Goal: Find contact information: Find contact information

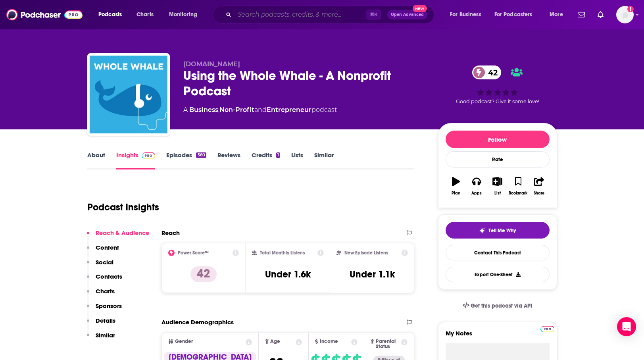
click at [250, 17] on input "Search podcasts, credits, & more..." at bounding box center [300, 14] width 132 height 13
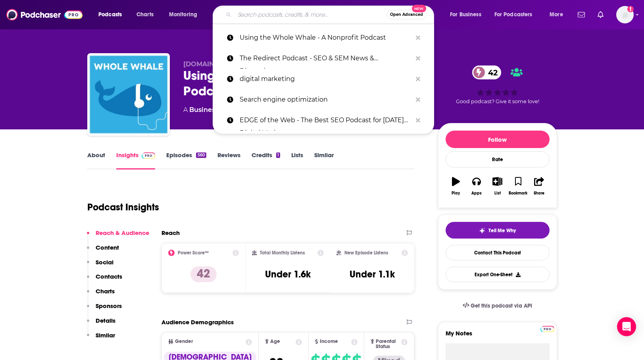
paste input "SEO Fight Club"
type input "SEO Fight Club"
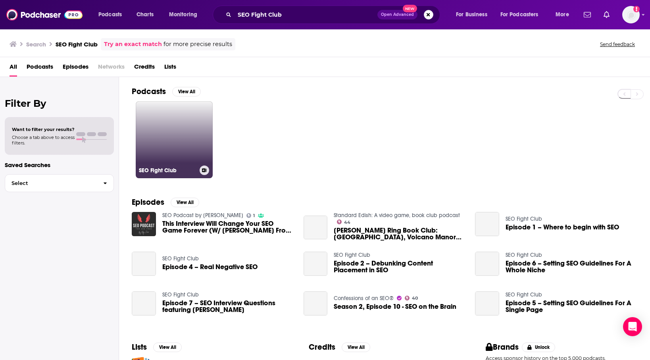
click at [183, 140] on link "SEO Fight Club" at bounding box center [174, 139] width 77 height 77
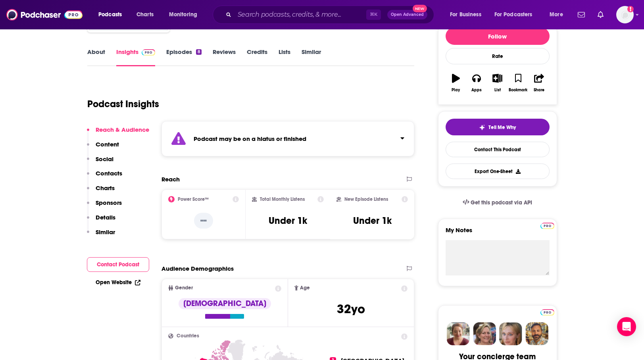
scroll to position [103, 0]
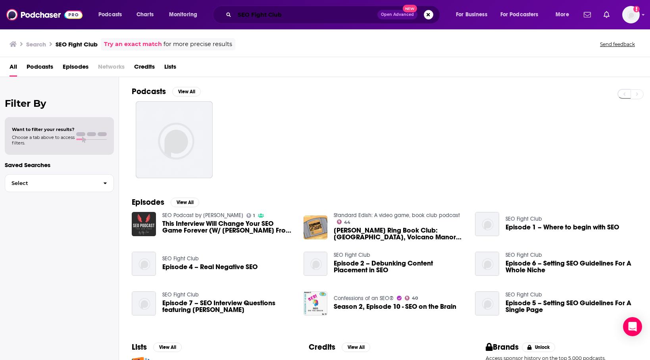
click at [261, 13] on input "SEO Fight Club" at bounding box center [305, 14] width 143 height 13
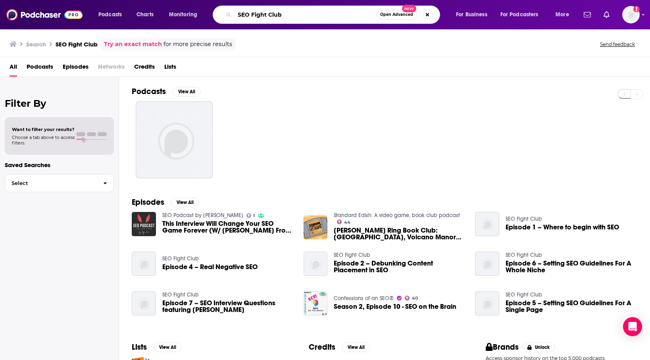
click at [261, 13] on input "SEO Fight Club" at bounding box center [305, 14] width 142 height 13
paste input "The Search Engine Journal Show"
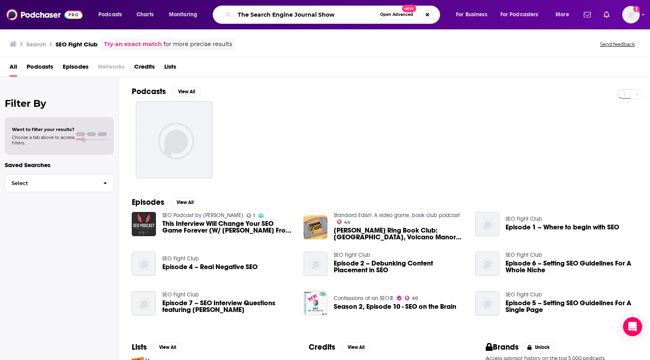
type input "The Search Engine Journal Show"
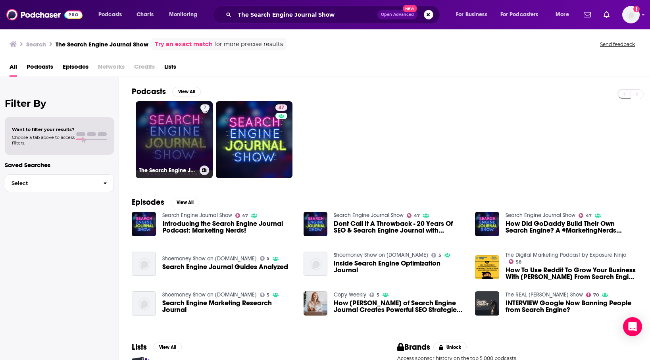
click at [176, 132] on link "7 The Search Engine Journal Show" at bounding box center [174, 139] width 77 height 77
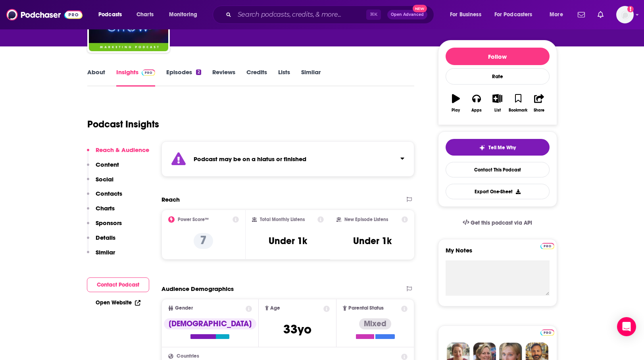
scroll to position [84, 0]
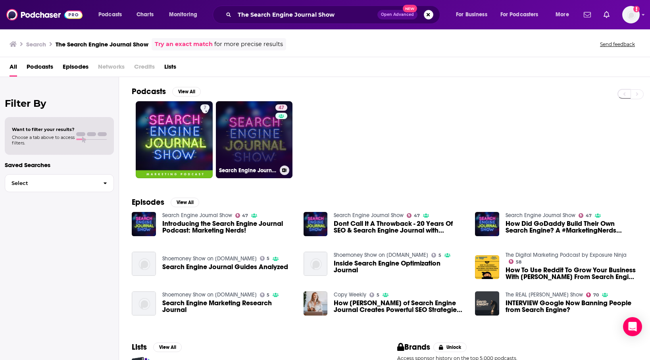
click at [234, 147] on link "47 Search Engine Journal Show" at bounding box center [254, 139] width 77 height 77
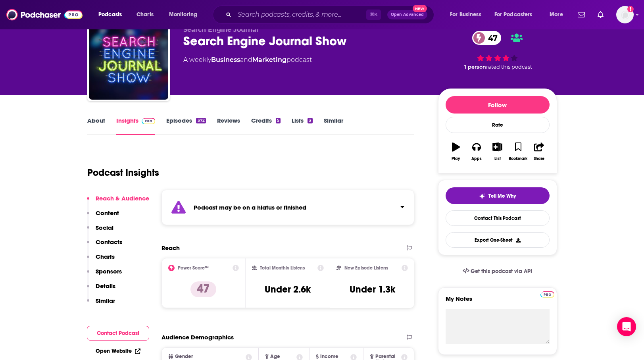
scroll to position [35, 0]
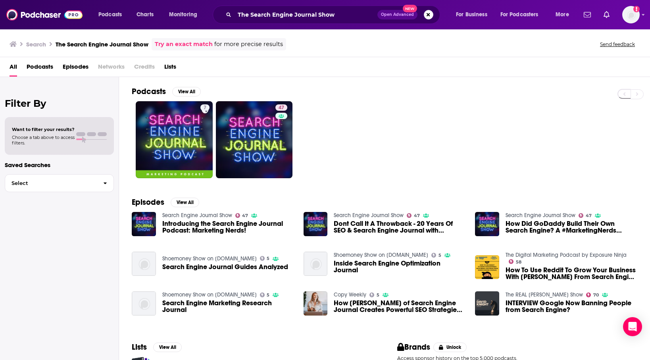
click at [43, 68] on span "Podcasts" at bounding box center [40, 68] width 27 height 16
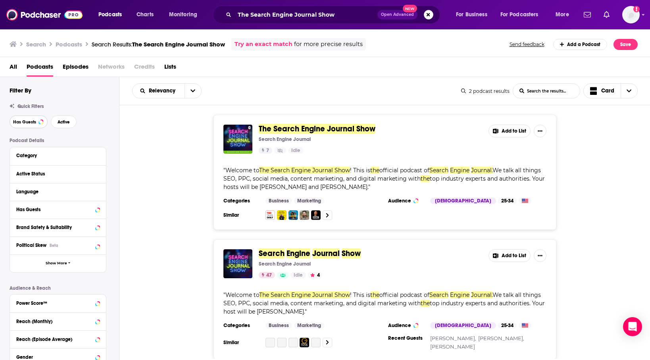
click at [27, 120] on span "Has Guests" at bounding box center [24, 122] width 23 height 4
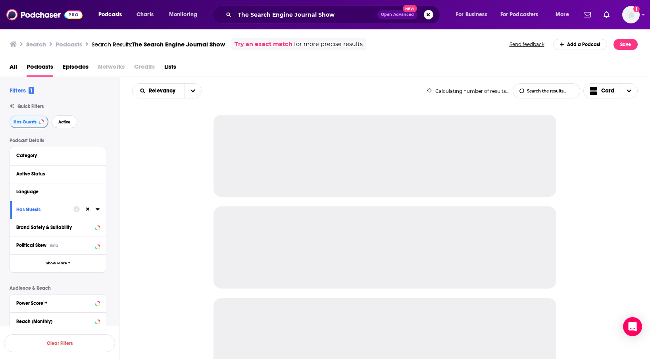
click at [70, 120] on button "Active" at bounding box center [65, 121] width 26 height 13
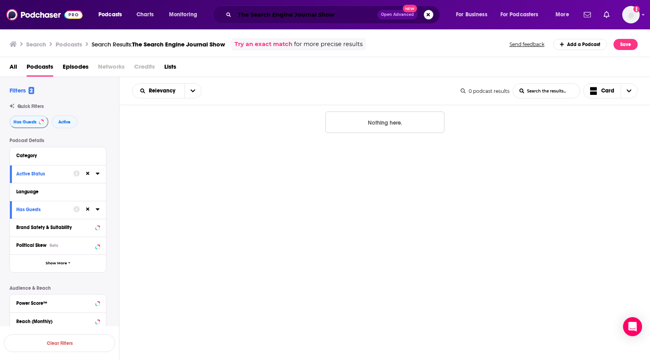
click at [269, 12] on input "The Search Engine Journal Show" at bounding box center [305, 14] width 143 height 13
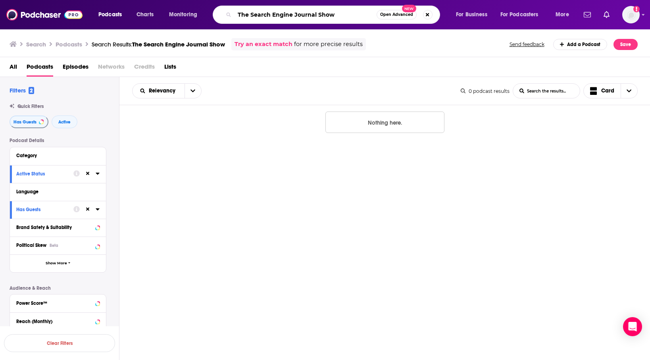
paste input "SEO Rant"
click at [269, 12] on input "The SearchSEO Rant Engine Journal Show" at bounding box center [305, 14] width 142 height 13
paste input "SEO Rant"
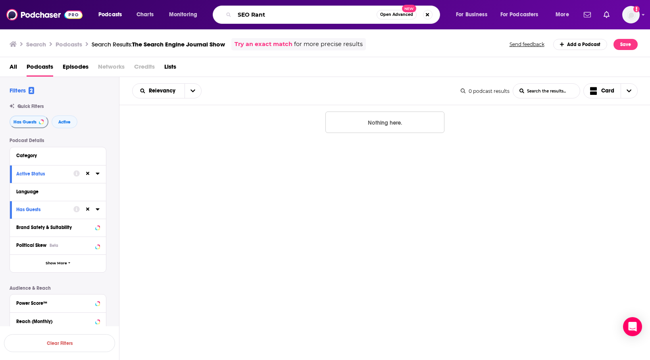
type input "SEO Rant"
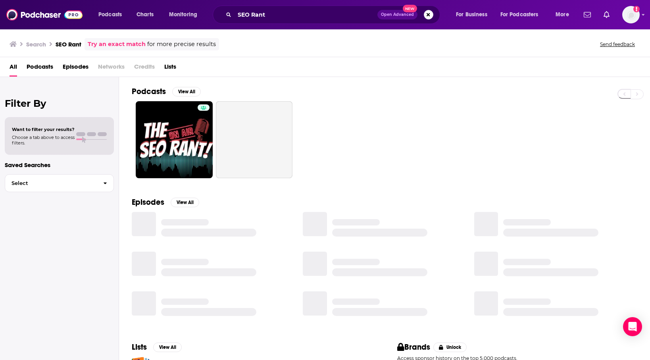
click at [41, 66] on span "Podcasts" at bounding box center [40, 68] width 27 height 16
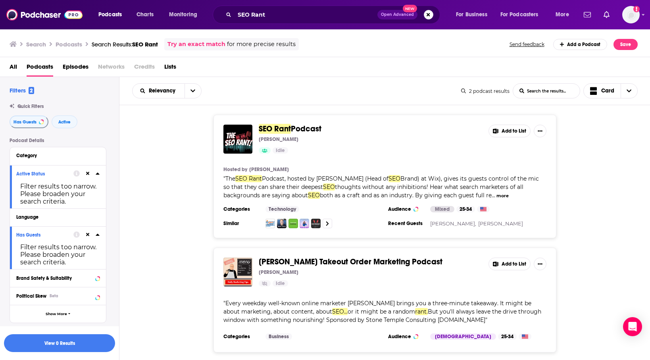
click at [297, 128] on span "Podcast" at bounding box center [306, 129] width 31 height 10
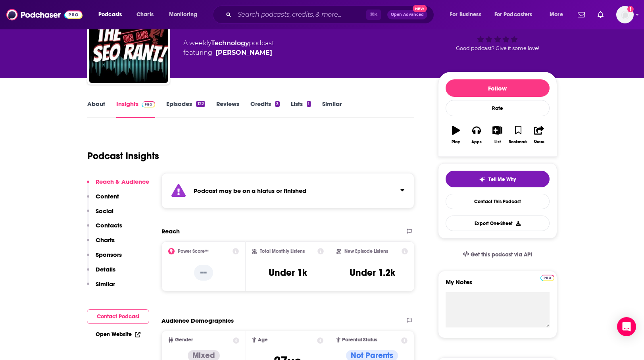
scroll to position [18, 0]
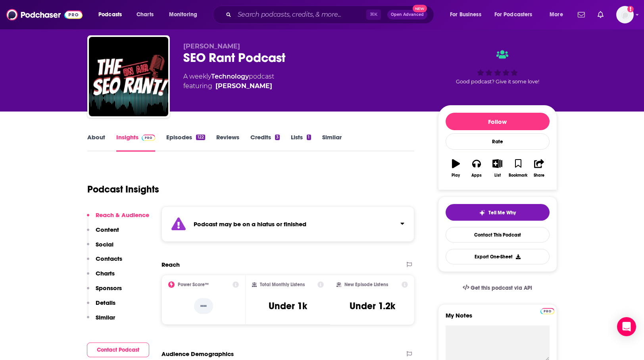
click at [263, 170] on div "Podcast Insights" at bounding box center [247, 184] width 321 height 40
click at [239, 17] on input "Search podcasts, credits, & more..." at bounding box center [300, 14] width 132 height 13
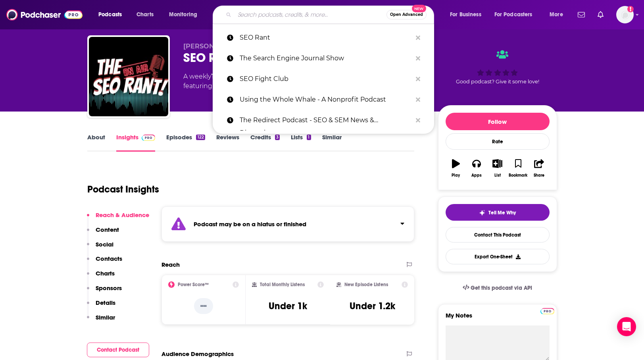
paste input "The Authority Hacker Podcast"
type input "The Authority Hacker Podcast"
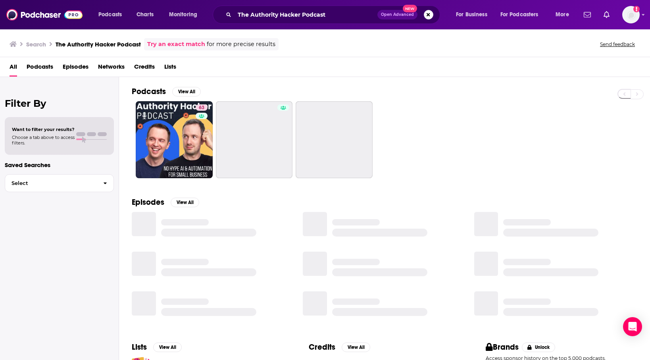
click at [38, 66] on span "Podcasts" at bounding box center [40, 68] width 27 height 16
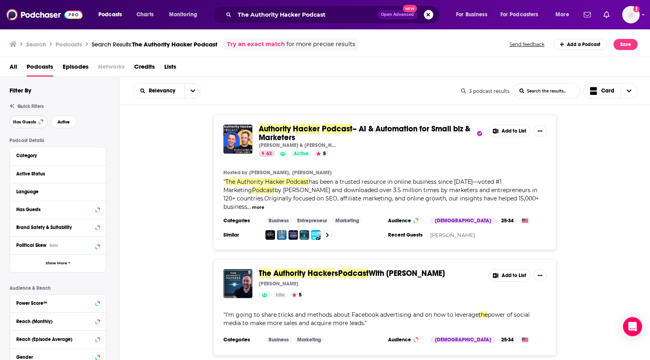
click at [33, 122] on span "Has Guests" at bounding box center [24, 122] width 23 height 4
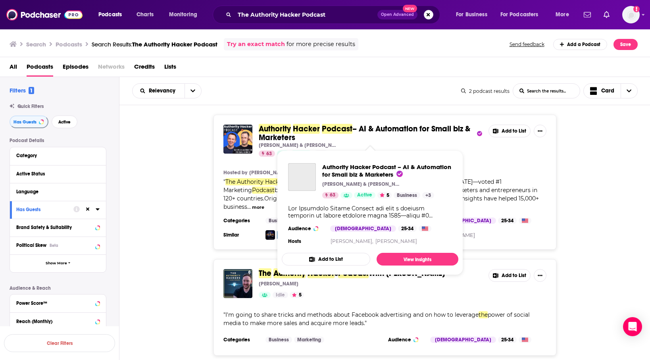
click at [299, 129] on span "Hacker" at bounding box center [306, 129] width 27 height 10
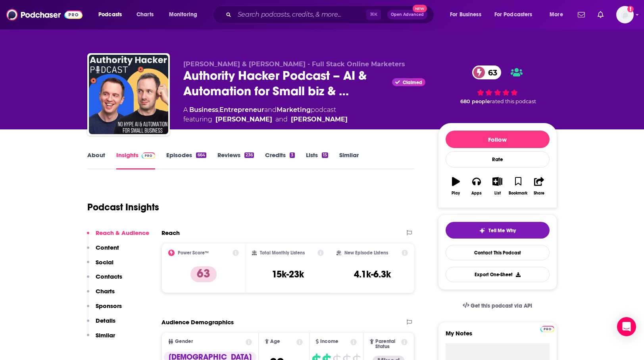
click at [353, 187] on div "Podcast Insights" at bounding box center [247, 202] width 321 height 40
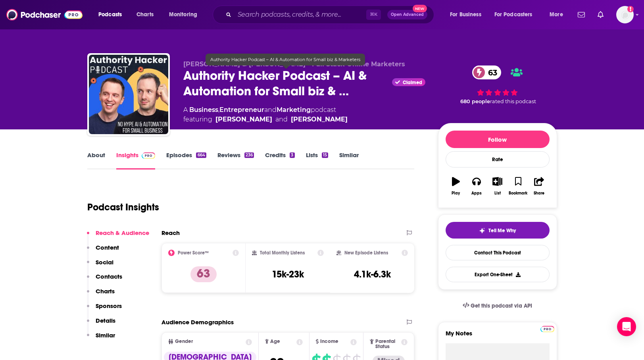
click at [317, 86] on span "Authority Hacker Podcast – AI & Automation for Small biz & …" at bounding box center [286, 83] width 206 height 31
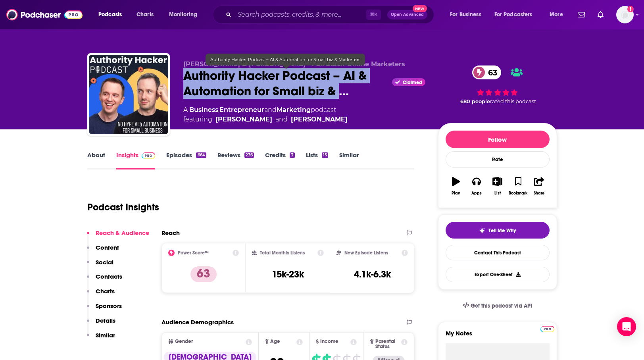
drag, startPoint x: 181, startPoint y: 71, endPoint x: 341, endPoint y: 93, distance: 162.1
click at [341, 93] on div "[PERSON_NAME] & [PERSON_NAME] - Full Stack Online Marketers Authority Hacker Po…" at bounding box center [321, 96] width 469 height 86
copy h2 "Authority Hacker Podcast – AI & Automation for Small biz &"
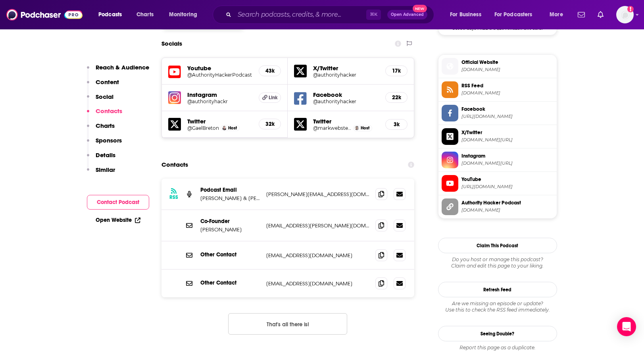
scroll to position [691, 0]
drag, startPoint x: 335, startPoint y: 155, endPoint x: 266, endPoint y: 154, distance: 69.4
click at [266, 191] on p "[PERSON_NAME][EMAIL_ADDRESS][DOMAIN_NAME]" at bounding box center [317, 194] width 103 height 7
copy p "[PERSON_NAME][EMAIL_ADDRESS][DOMAIN_NAME]"
click at [350, 222] on p "[EMAIL_ADDRESS][PERSON_NAME][DOMAIN_NAME]" at bounding box center [317, 225] width 103 height 7
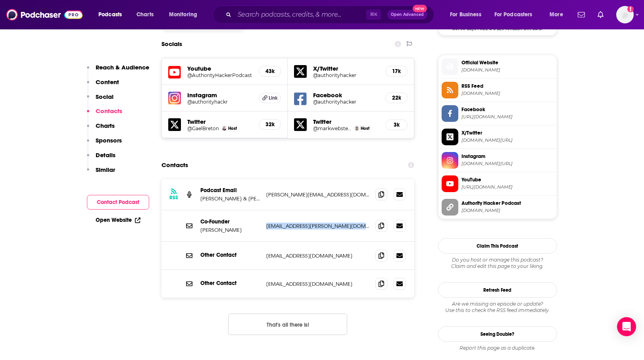
drag, startPoint x: 353, startPoint y: 188, endPoint x: 265, endPoint y: 188, distance: 88.0
click at [265, 210] on div "Co-Founder [PERSON_NAME] [EMAIL_ADDRESS][PERSON_NAME][DOMAIN_NAME] [PERSON_NAME…" at bounding box center [287, 225] width 253 height 31
copy p "[EMAIL_ADDRESS][PERSON_NAME][DOMAIN_NAME]"
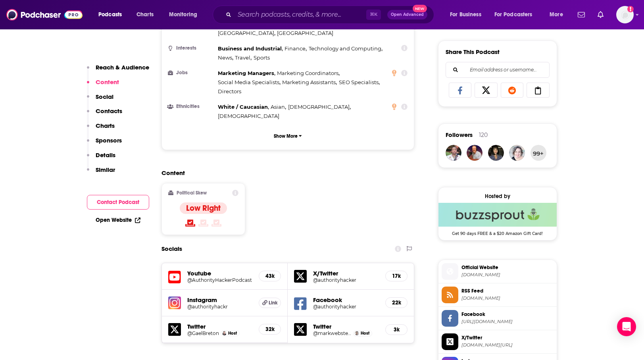
scroll to position [449, 0]
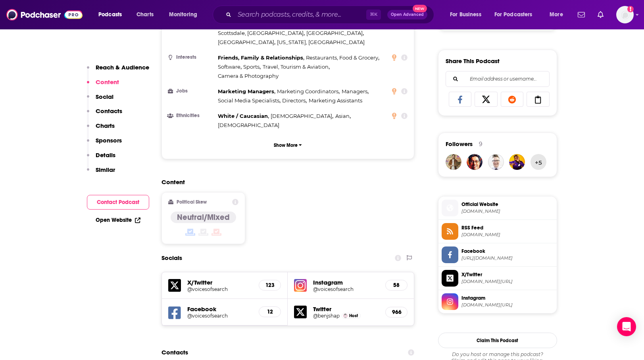
scroll to position [354, 0]
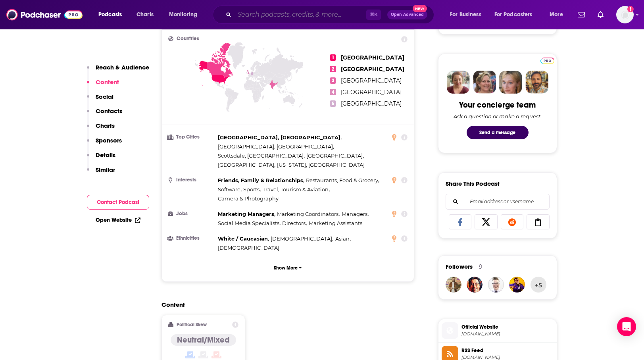
click at [267, 12] on input "Search podcasts, credits, & more..." at bounding box center [300, 14] width 132 height 13
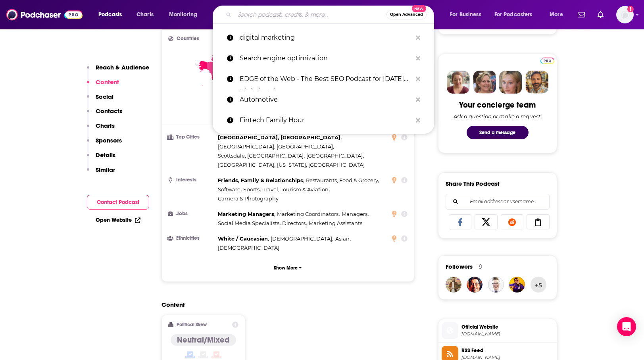
paste input "Marketing Over Coffee"
type input "Marketing Over Coffee"
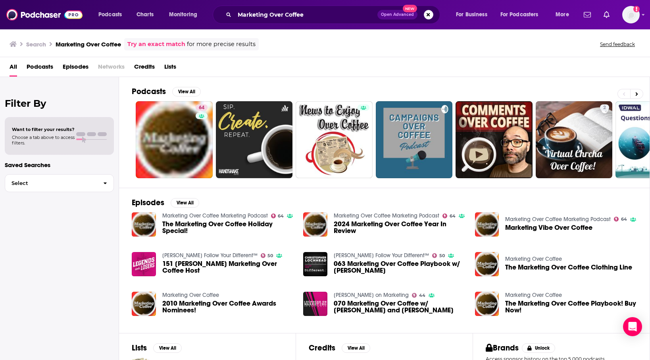
click at [39, 66] on span "Podcasts" at bounding box center [40, 68] width 27 height 16
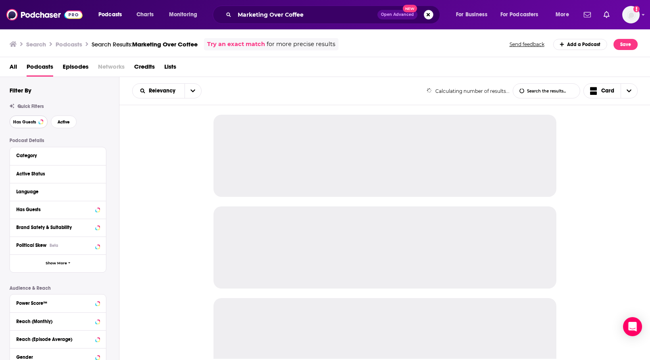
click at [37, 121] on button "Has Guests" at bounding box center [29, 121] width 38 height 13
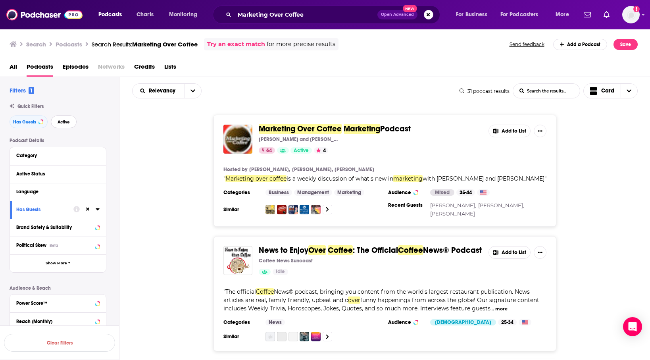
click at [60, 121] on span "Active" at bounding box center [63, 122] width 12 height 4
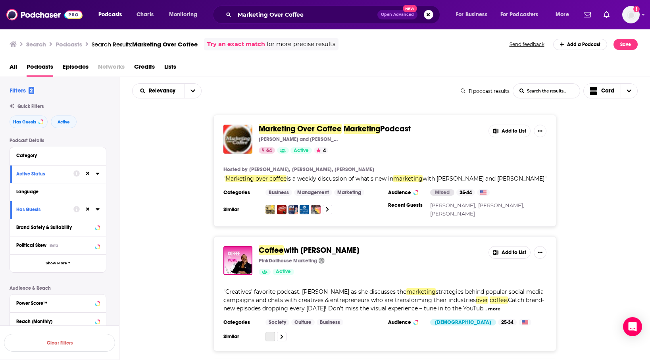
click at [290, 128] on span "Marketing Over Coffee" at bounding box center [300, 129] width 83 height 10
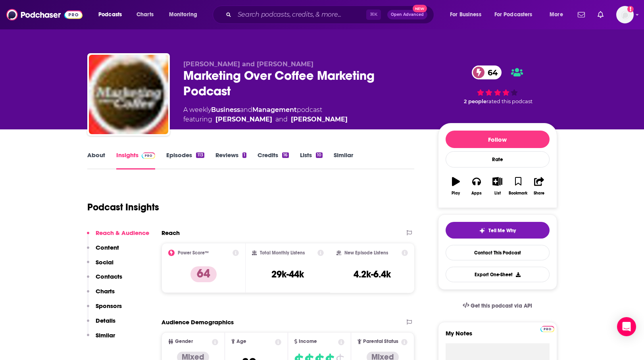
click at [235, 96] on div "Marketing Over Coffee Marketing Podcast 64" at bounding box center [304, 83] width 242 height 31
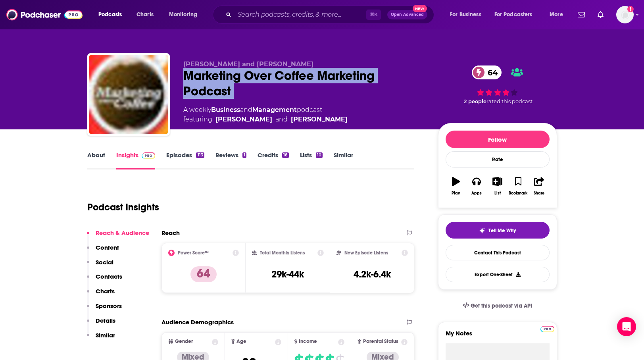
drag, startPoint x: 235, startPoint y: 96, endPoint x: 182, endPoint y: 77, distance: 56.7
click at [182, 77] on div "John Wall and Christopher Penn Marketing Over Coffee Marketing Podcast 64 A wee…" at bounding box center [321, 96] width 469 height 86
copy div "Marketing Over Coffee Marketing Podcast 64"
click at [290, 98] on div "Marketing Over Coffee Marketing Podcast 64" at bounding box center [304, 83] width 242 height 31
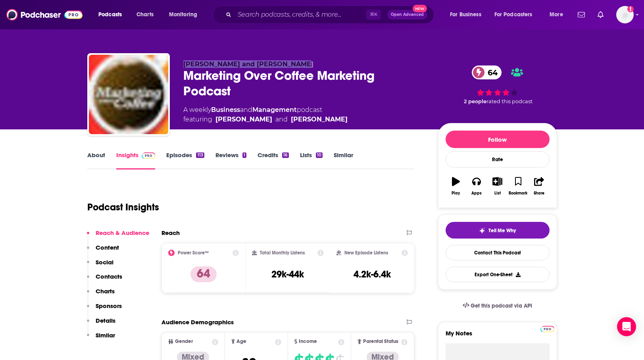
drag, startPoint x: 276, startPoint y: 64, endPoint x: 184, endPoint y: 63, distance: 92.0
click at [184, 63] on p "John Wall and Christopher Penn" at bounding box center [304, 64] width 242 height 8
copy span "John Wall and Christopher Penn"
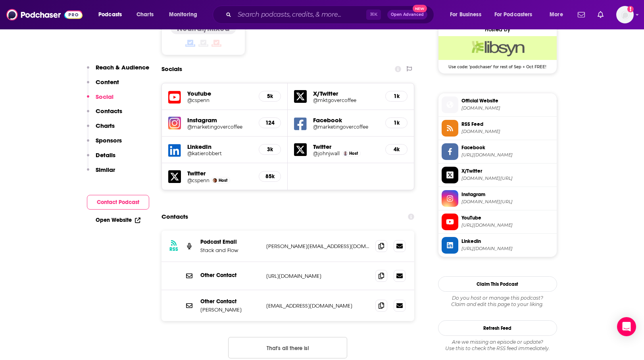
scroll to position [659, 0]
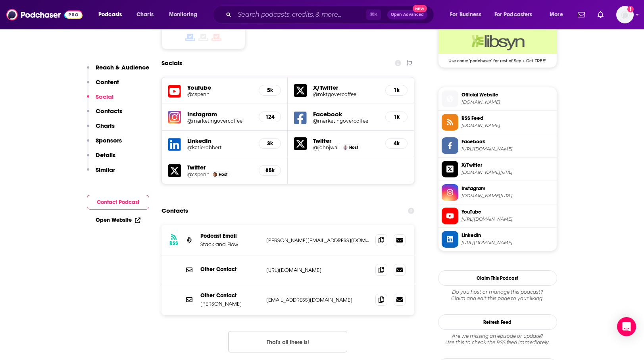
drag, startPoint x: 325, startPoint y: 219, endPoint x: 264, endPoint y: 219, distance: 60.7
click at [264, 224] on div "RSS Podcast Email Stack and Flow john@themshow.com john@themshow.com" at bounding box center [287, 239] width 253 height 31
drag, startPoint x: 336, startPoint y: 219, endPoint x: 269, endPoint y: 219, distance: 66.6
click at [269, 224] on div "RSS Podcast Email Stack and Flow john@themshow.com john@themshow.com" at bounding box center [287, 239] width 253 height 31
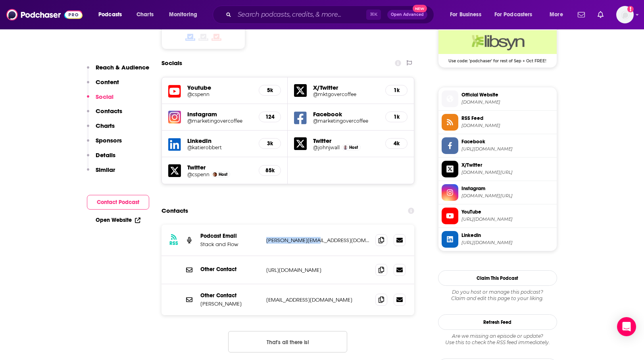
drag, startPoint x: 263, startPoint y: 213, endPoint x: 339, endPoint y: 213, distance: 75.7
click at [339, 224] on div "RSS Podcast Email Stack and Flow john@themshow.com john@themshow.com" at bounding box center [287, 239] width 253 height 31
copy p "john@themshow.com"
click at [271, 256] on div "Other Contact https://www.marketingovercoffee.com/contact-marketing-over-coffee…" at bounding box center [287, 270] width 253 height 28
drag, startPoint x: 323, startPoint y: 276, endPoint x: 264, endPoint y: 275, distance: 59.5
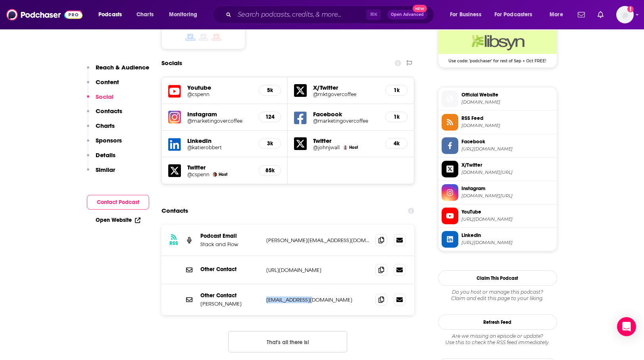
click at [264, 284] on div "Other Contact Christopher S. Penn cspenn@gmail.com cspenn@gmail.com" at bounding box center [287, 299] width 253 height 31
copy p "cspenn@gmail.com"
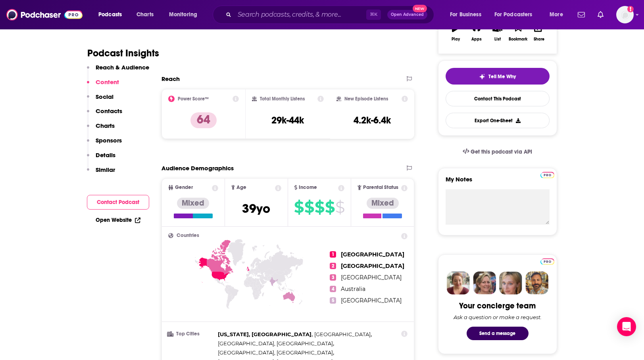
scroll to position [153, 0]
